Goal: Obtain resource: Download file/media

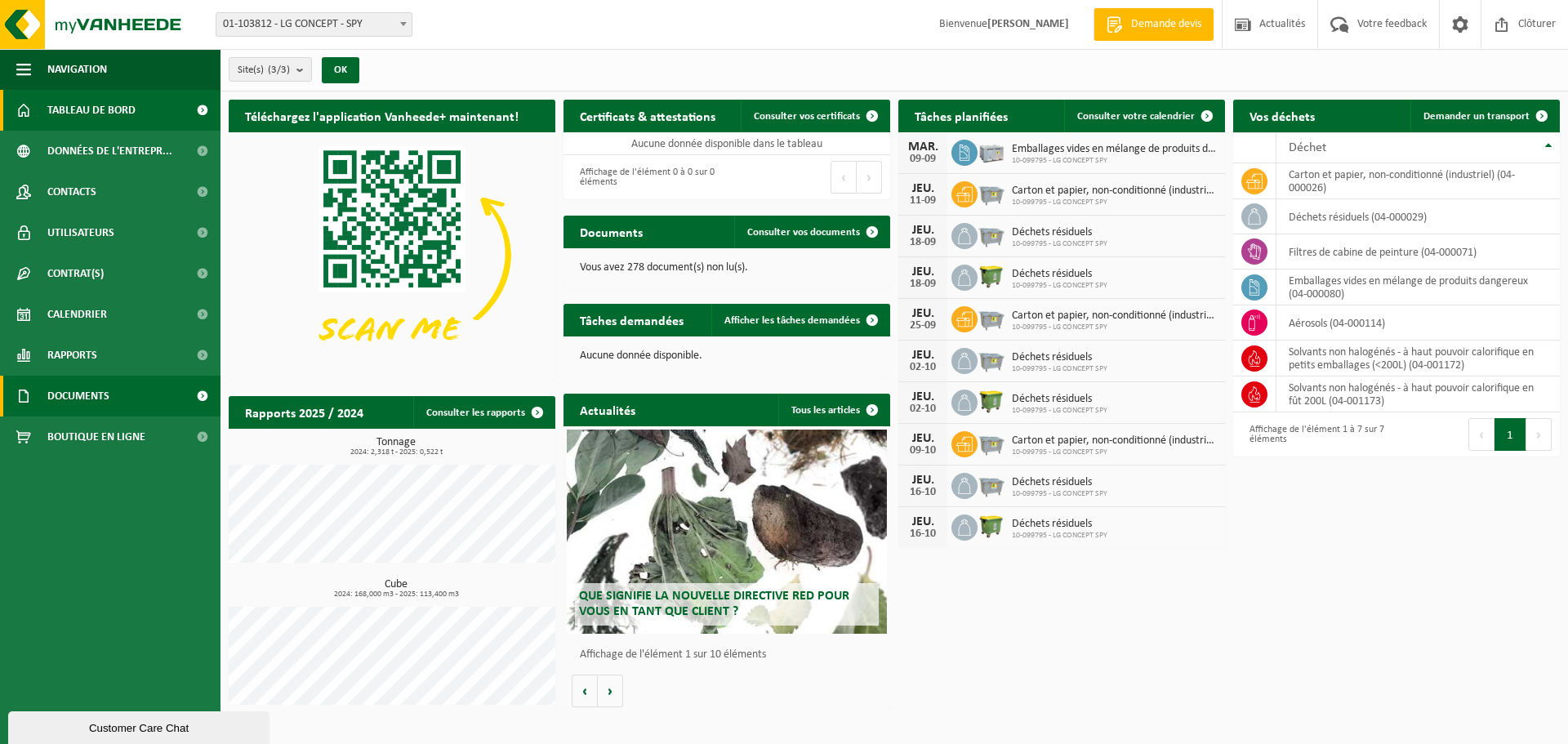
click at [86, 396] on span "Documents" at bounding box center [78, 396] width 62 height 41
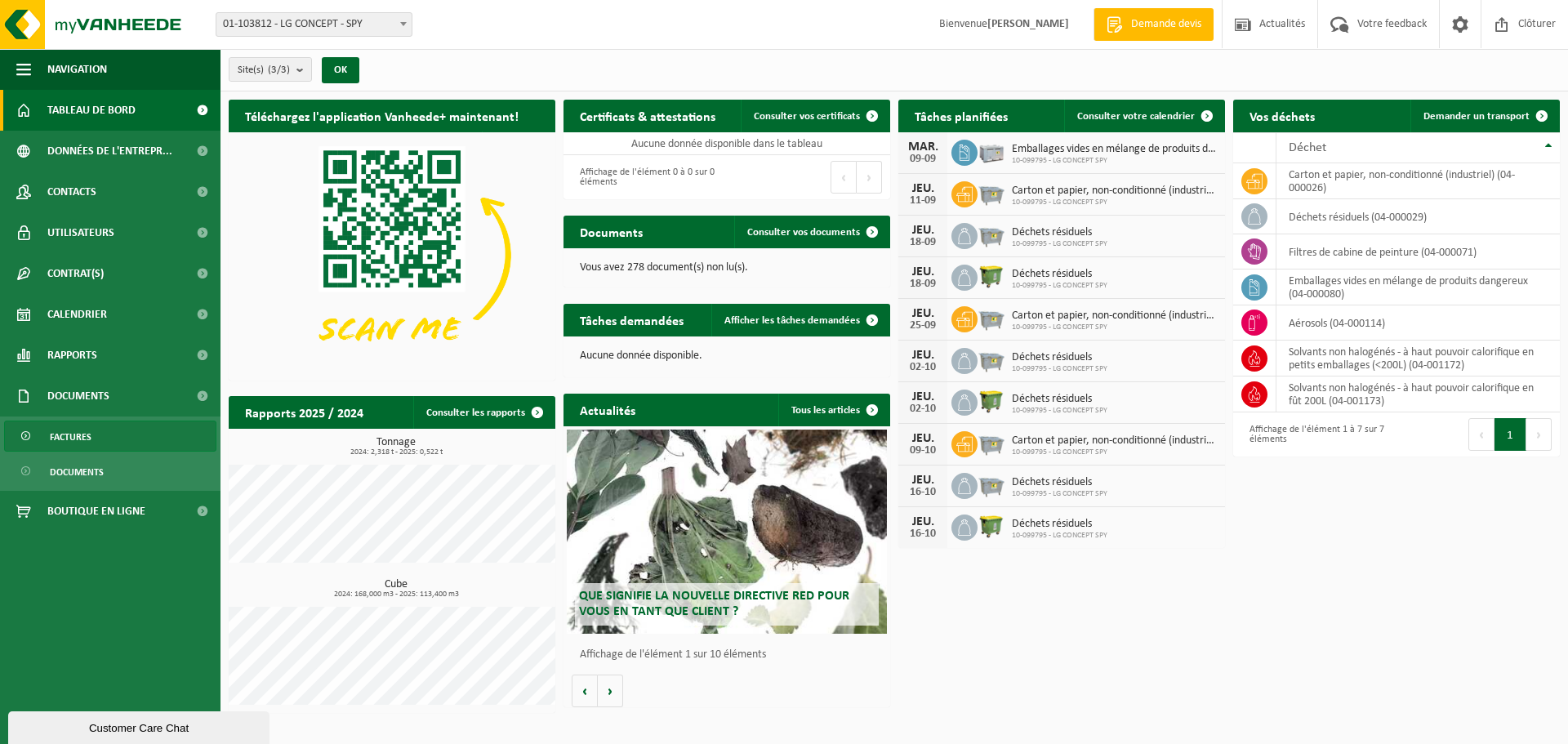
click at [77, 438] on span "Factures" at bounding box center [70, 438] width 42 height 31
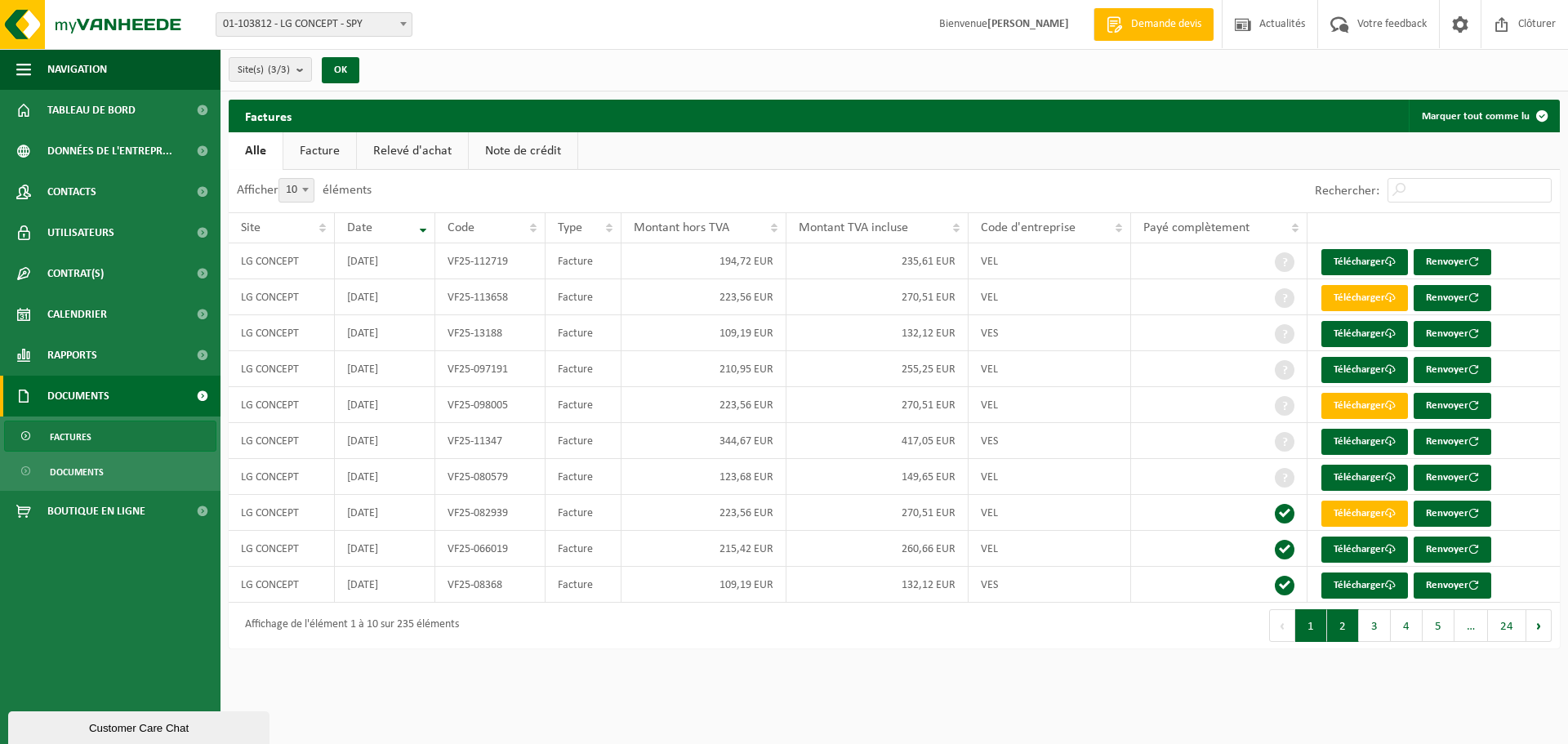
click at [1352, 629] on button "2" at bounding box center [1343, 625] width 32 height 32
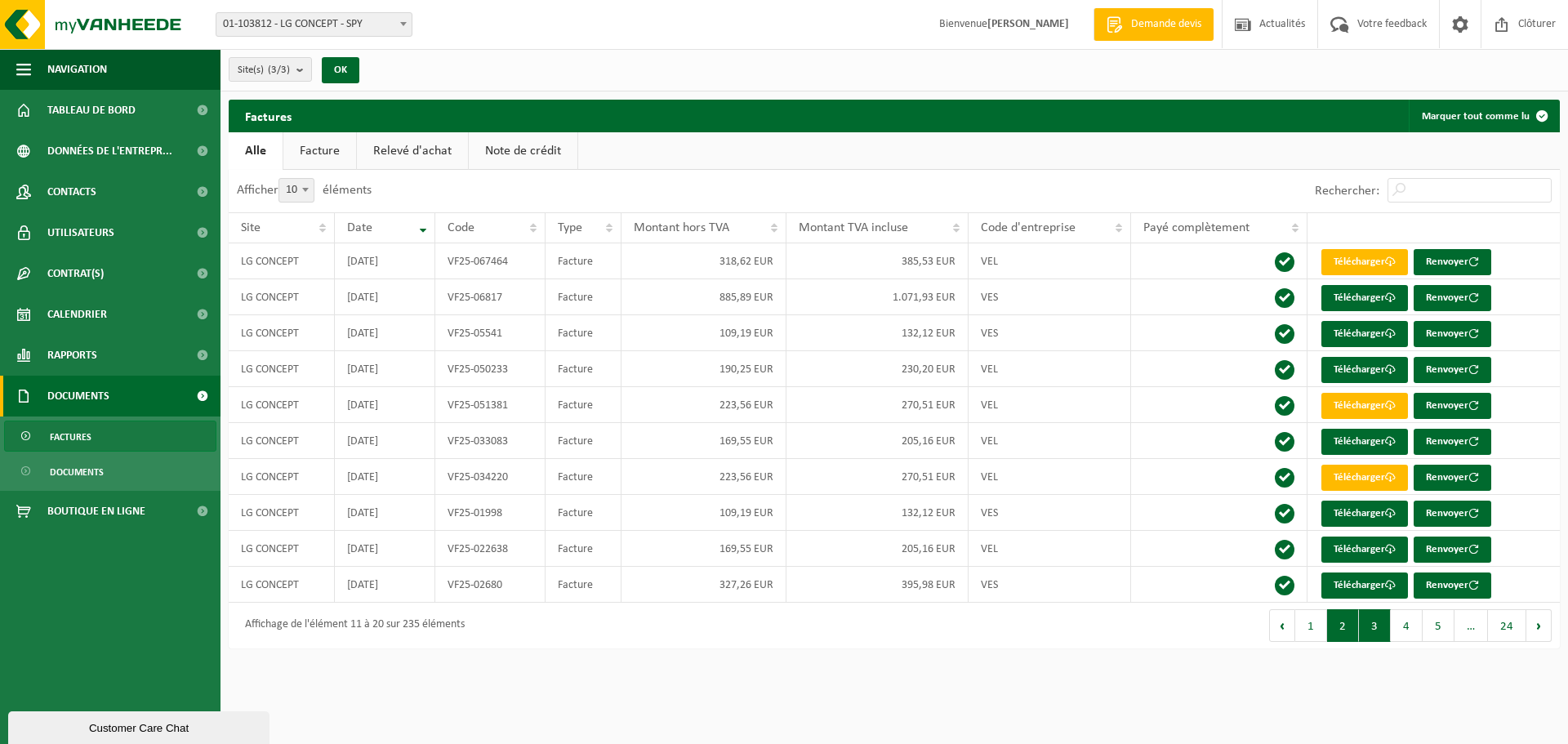
click at [1372, 630] on button "3" at bounding box center [1375, 625] width 32 height 32
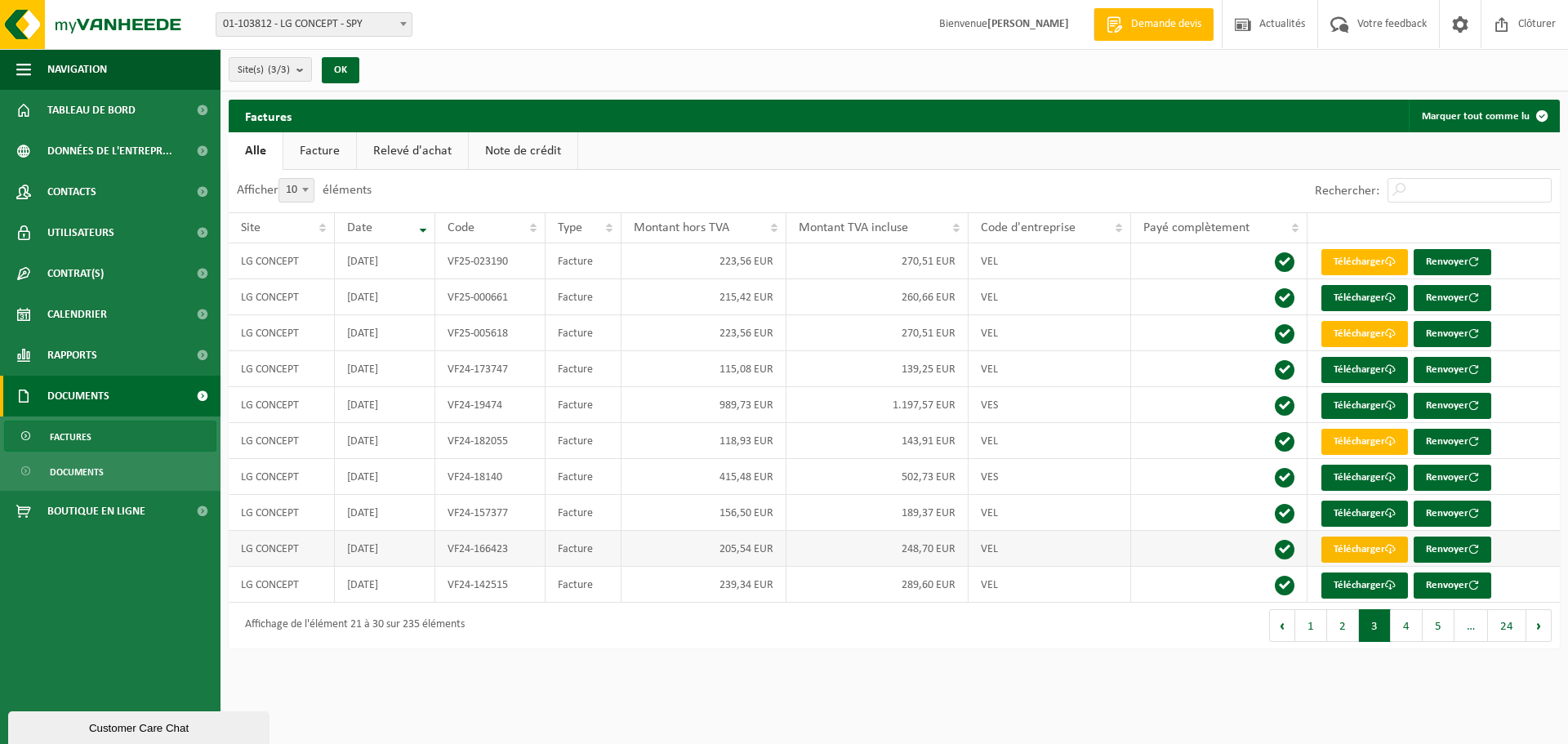
click at [1352, 550] on link "Télécharger" at bounding box center [1365, 549] width 87 height 26
